Goal: Transaction & Acquisition: Purchase product/service

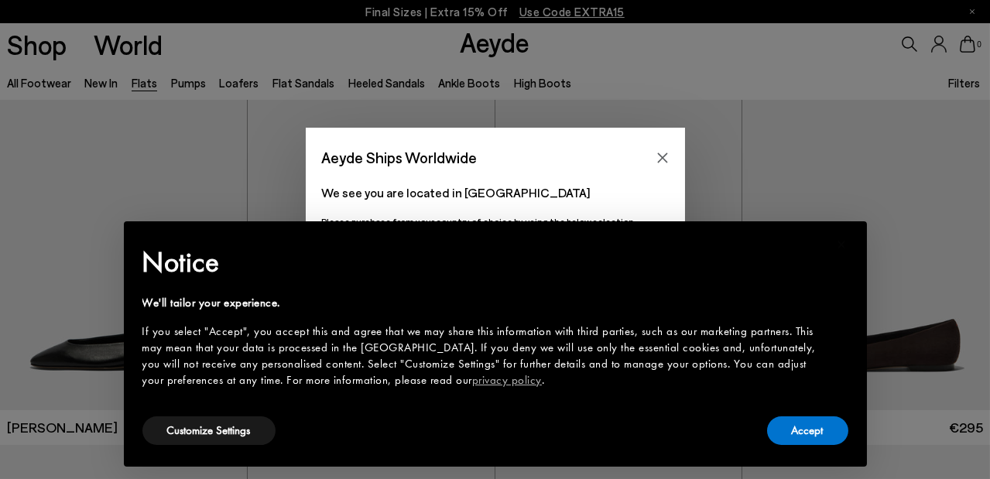
click at [616, 309] on div "We'll tailor your experience. If you select "Accept", you accept this and agree…" at bounding box center [482, 342] width 681 height 94
click at [800, 435] on button "Accept" at bounding box center [807, 430] width 81 height 29
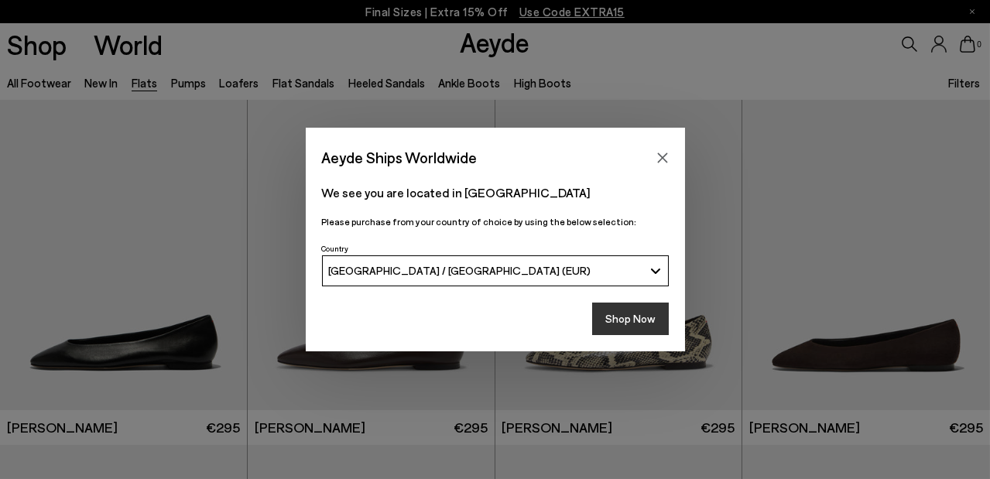
click at [637, 305] on button "Shop Now" at bounding box center [630, 319] width 77 height 33
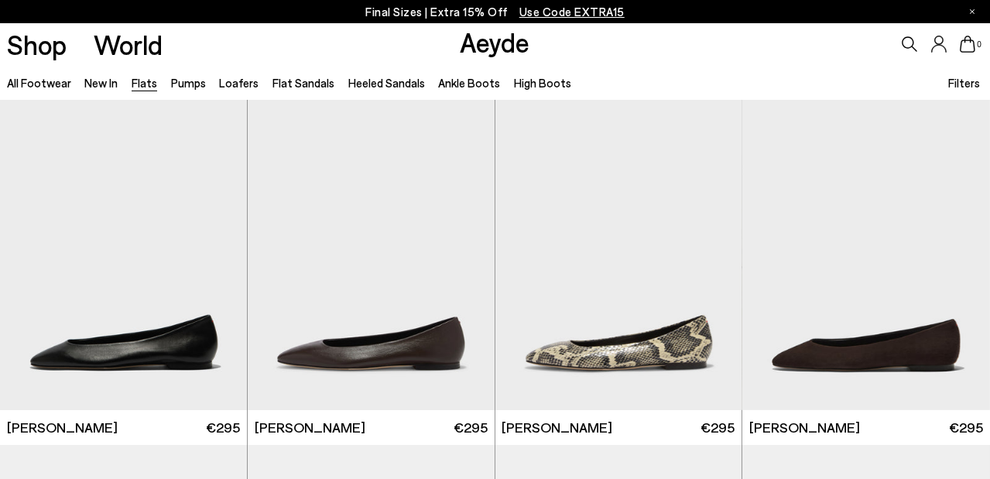
scroll to position [418, 0]
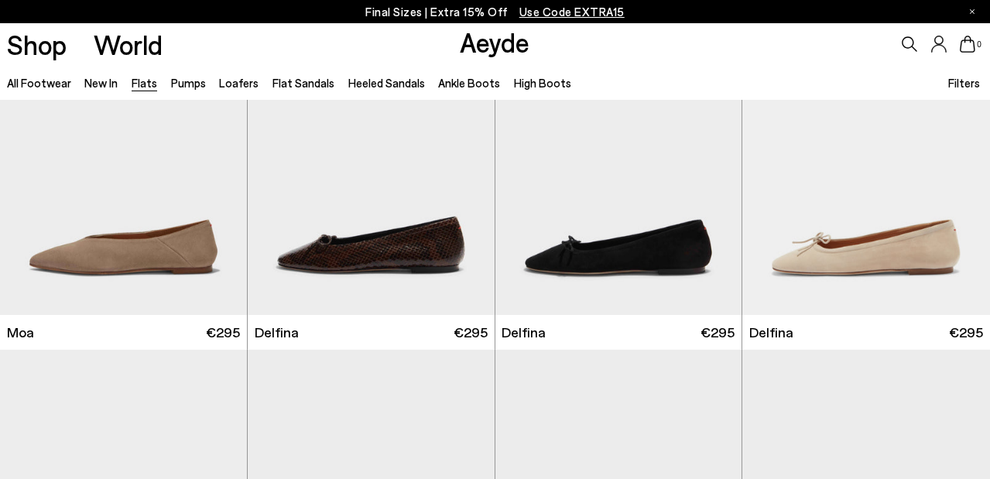
scroll to position [2930, 0]
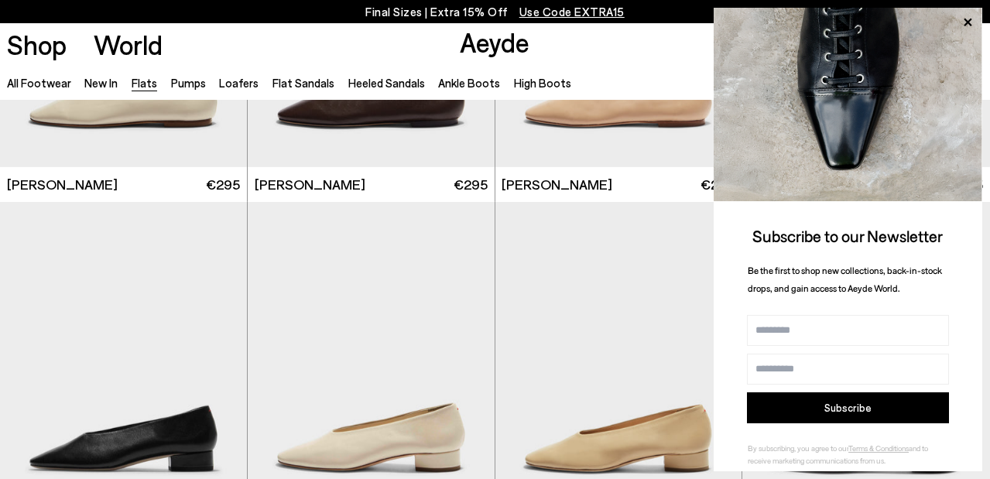
scroll to position [3767, 0]
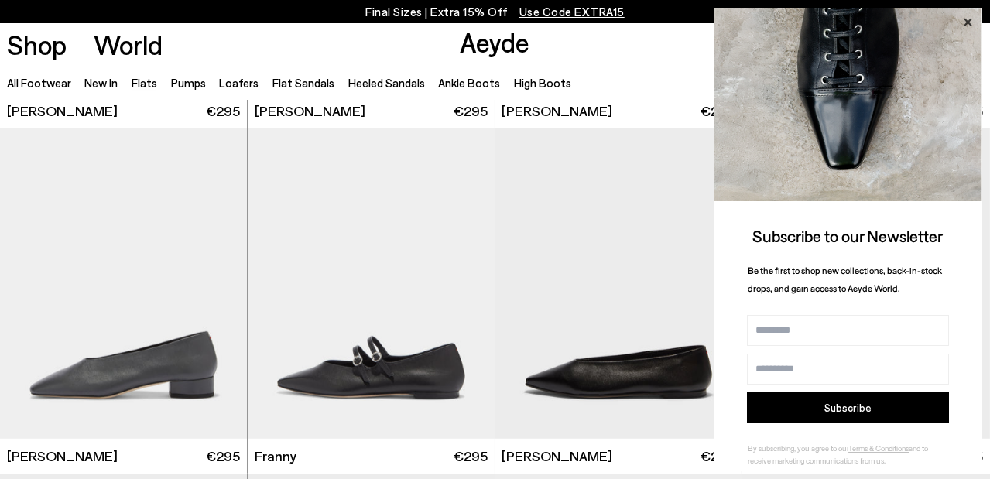
click at [964, 22] on icon at bounding box center [967, 22] width 20 height 20
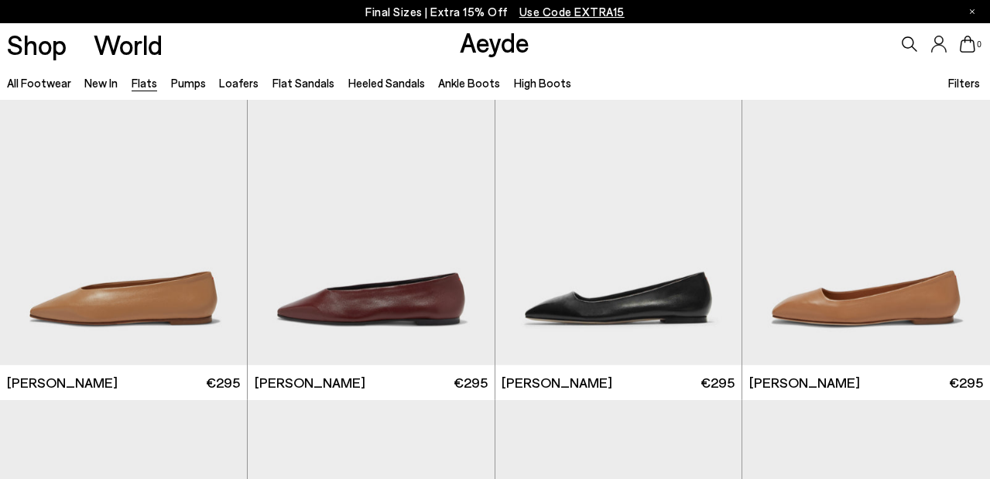
scroll to position [4605, 0]
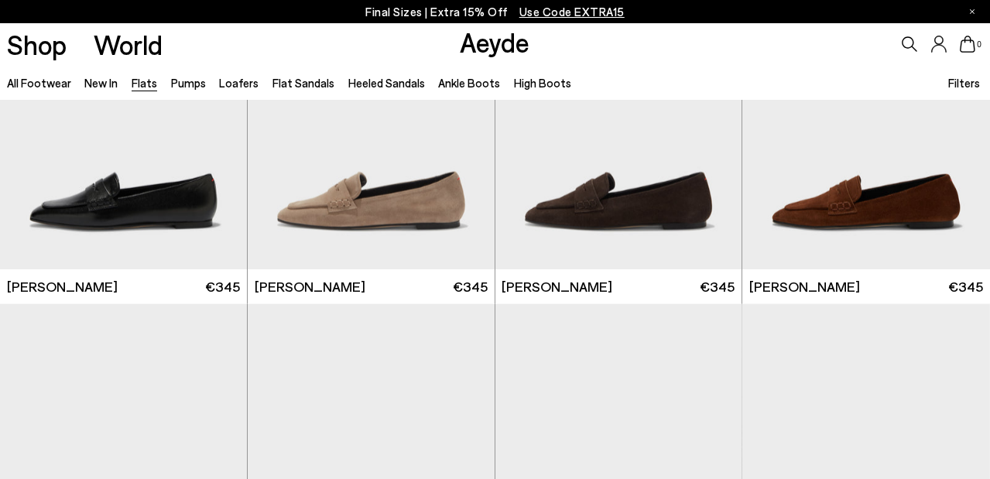
scroll to position [7117, 0]
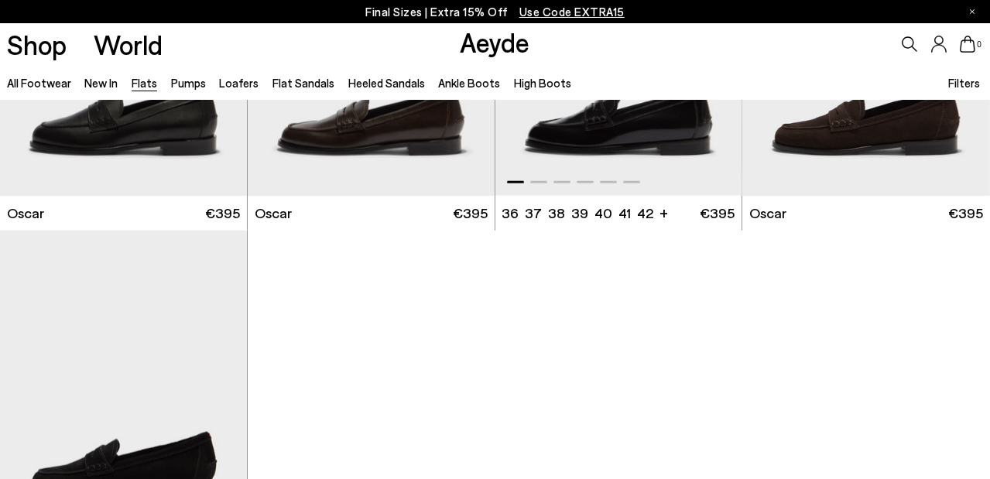
click at [615, 124] on img "1 / 6" at bounding box center [618, 40] width 247 height 310
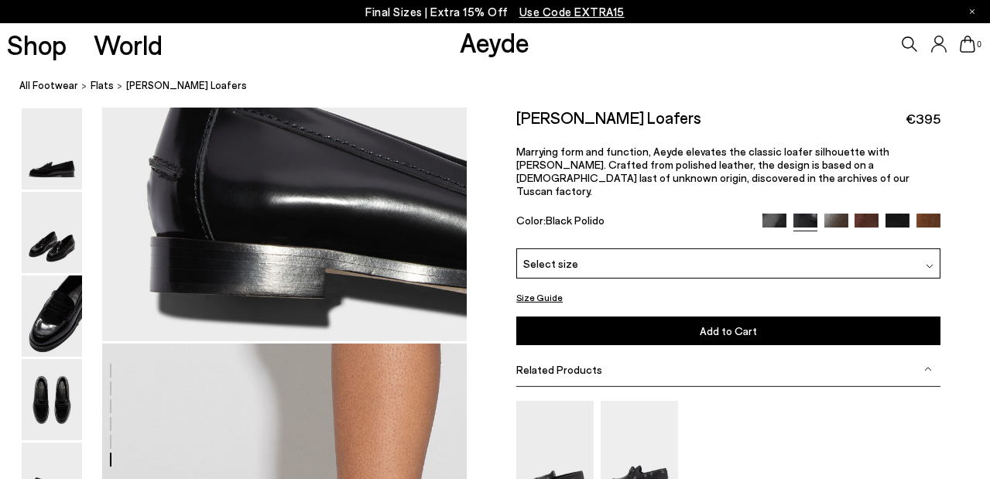
scroll to position [2511, 0]
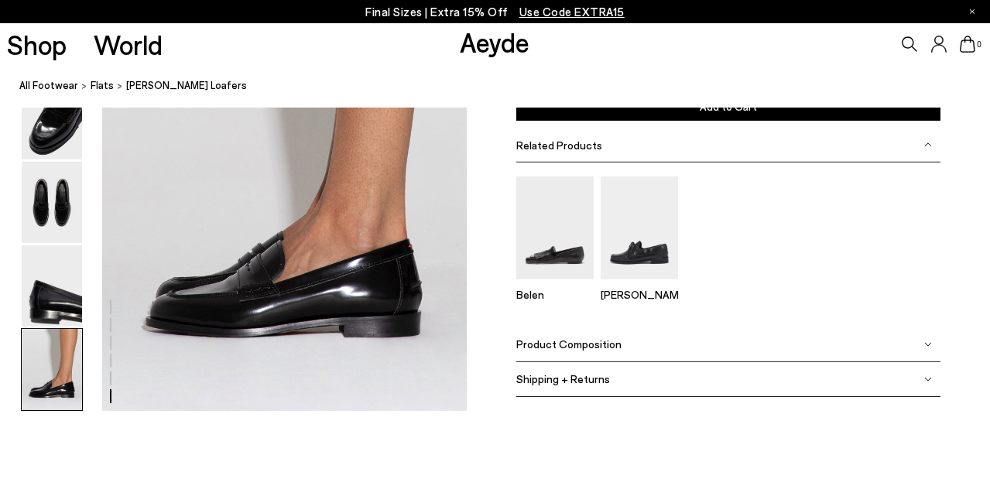
click at [927, 345] on img at bounding box center [928, 344] width 8 height 8
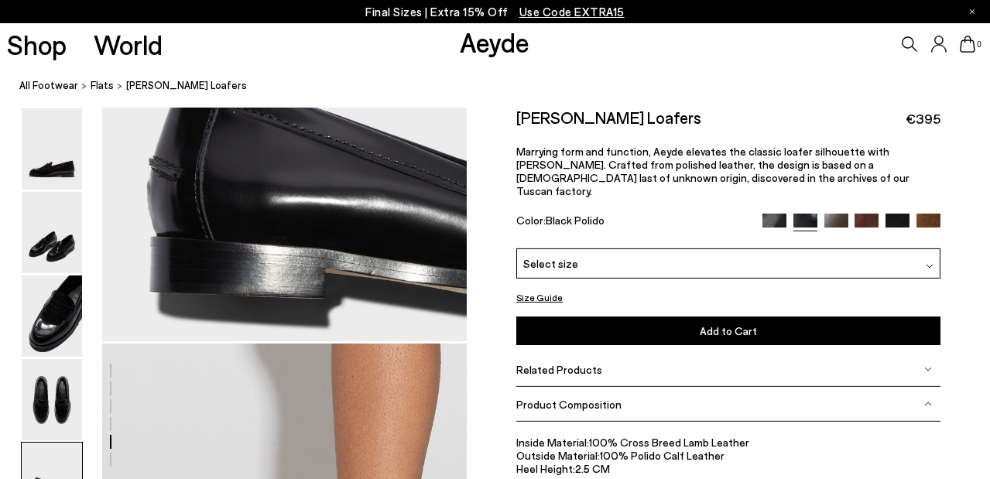
scroll to position [1674, 0]
